Goal: Navigation & Orientation: Find specific page/section

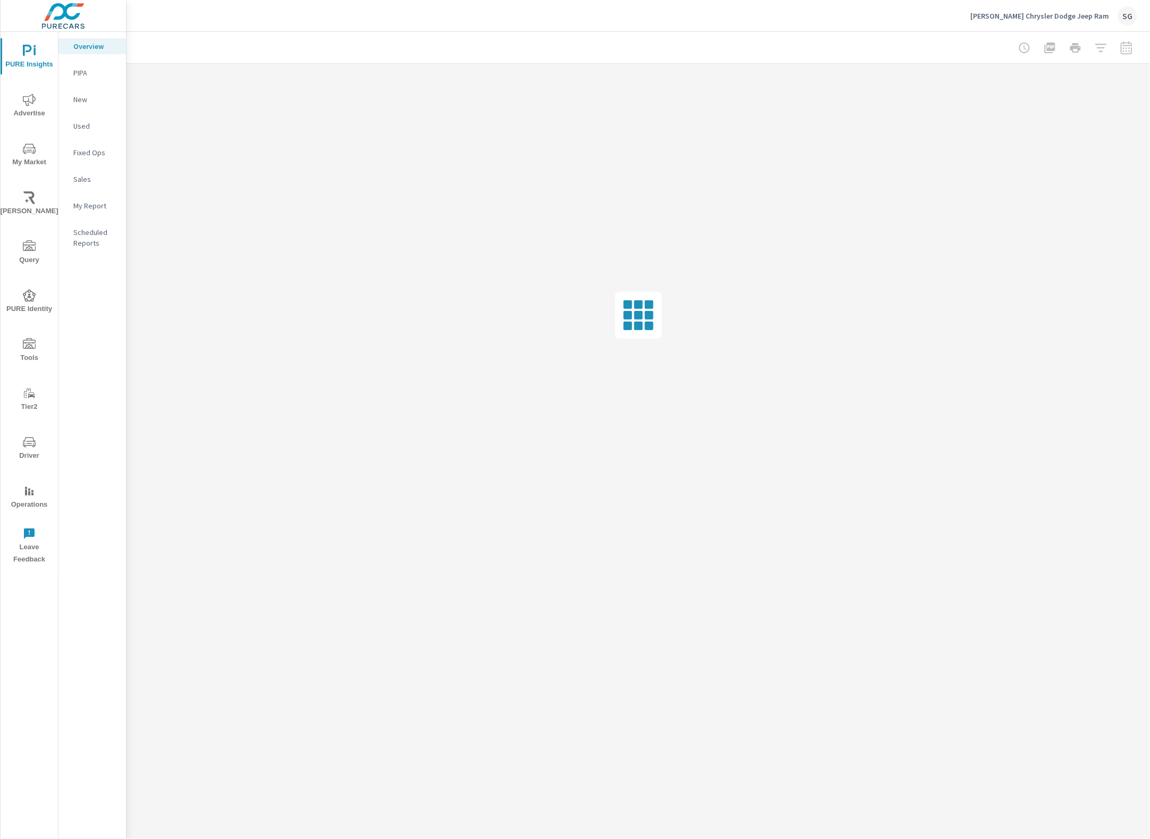
click at [32, 437] on icon "nav menu" at bounding box center [29, 442] width 13 height 10
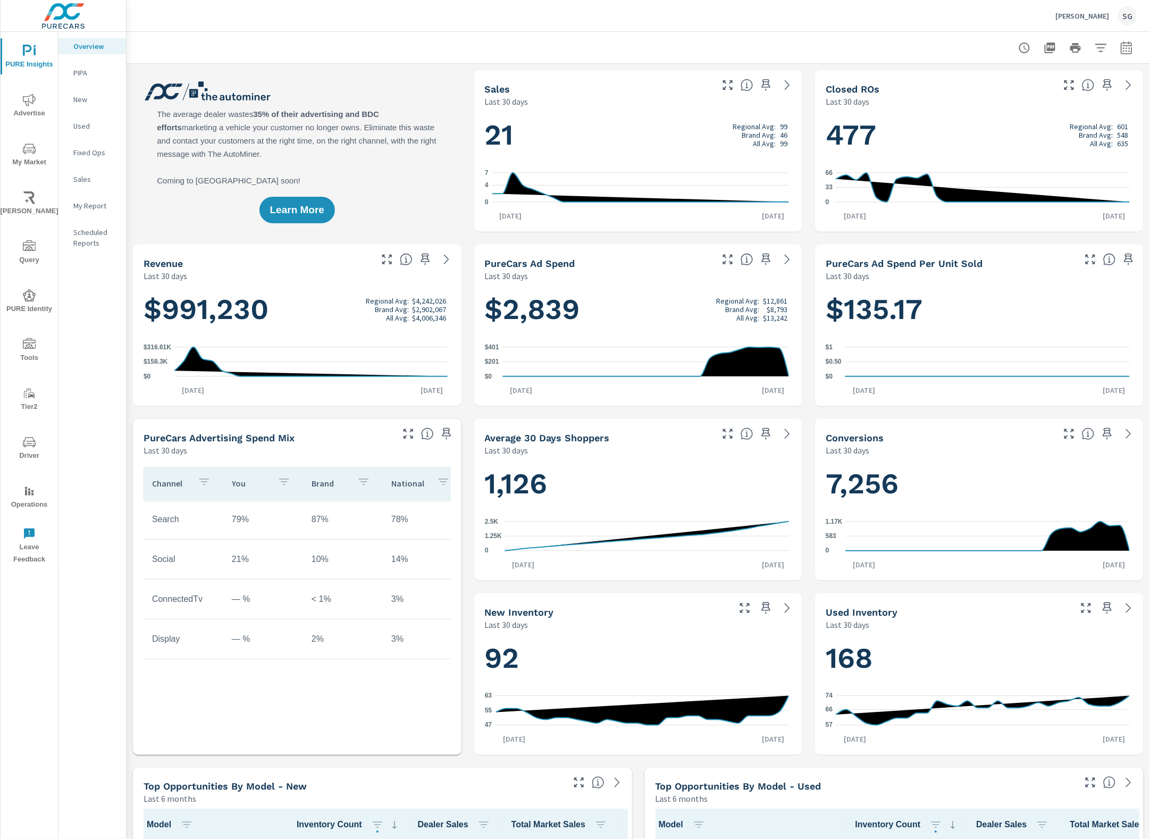
scroll to position [1, 0]
click at [31, 440] on icon "nav menu" at bounding box center [29, 442] width 13 height 13
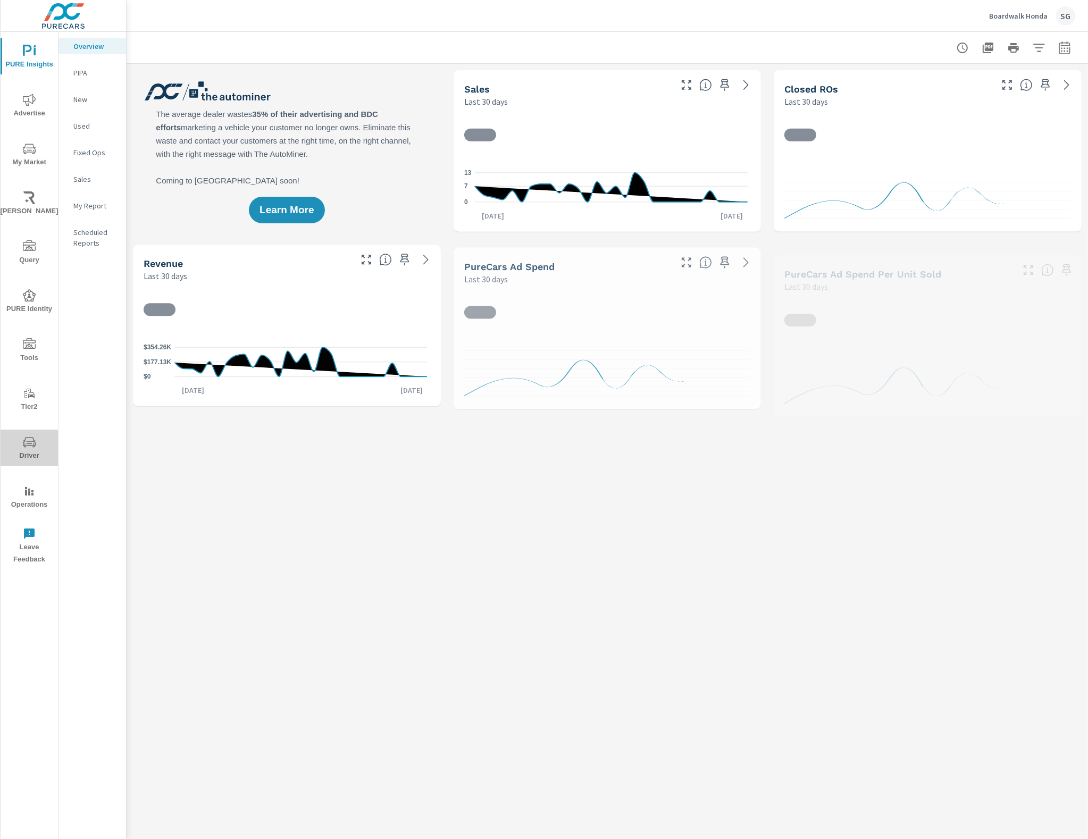
click at [28, 451] on span "Driver" at bounding box center [29, 449] width 51 height 26
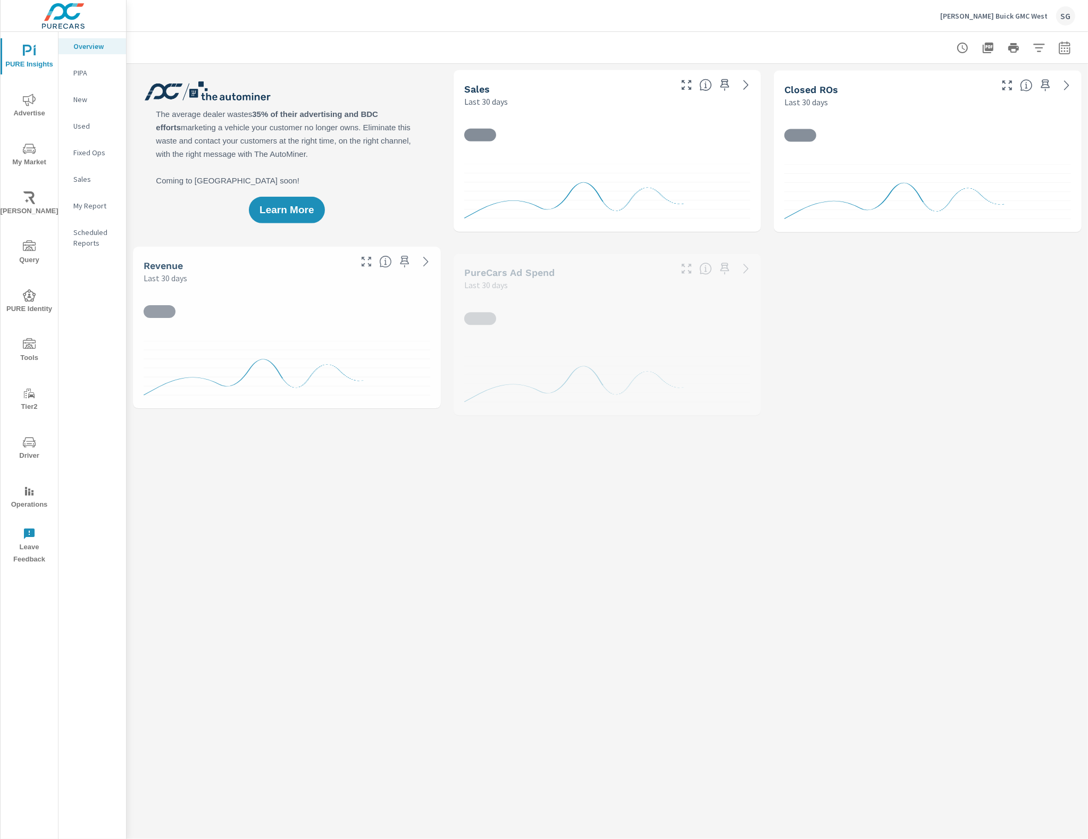
click at [37, 443] on span "Driver" at bounding box center [29, 449] width 51 height 26
